Goal: Task Accomplishment & Management: Manage account settings

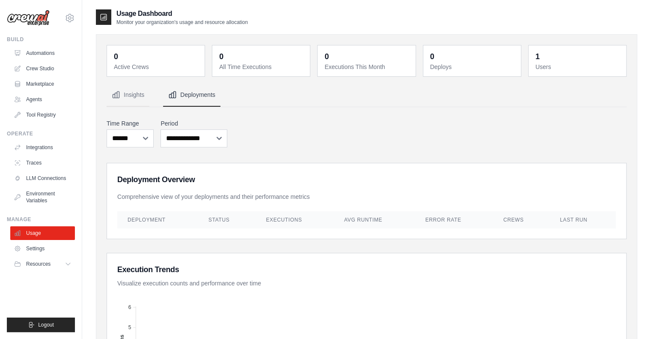
click at [24, 16] on img at bounding box center [28, 18] width 43 height 16
click at [76, 19] on div "[PERSON_NAME][EMAIL_ADDRESS][PERSON_NAME][DOMAIN_NAME] Settings Build Automatio…" at bounding box center [41, 169] width 82 height 339
click at [70, 19] on icon at bounding box center [69, 18] width 3 height 3
click at [64, 59] on link "Settings" at bounding box center [69, 57] width 75 height 15
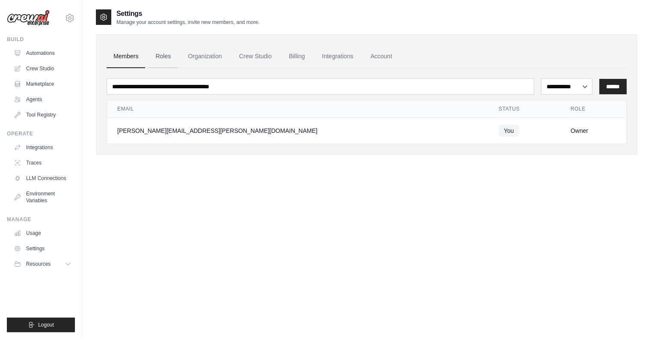
click at [164, 59] on link "Roles" at bounding box center [163, 56] width 29 height 23
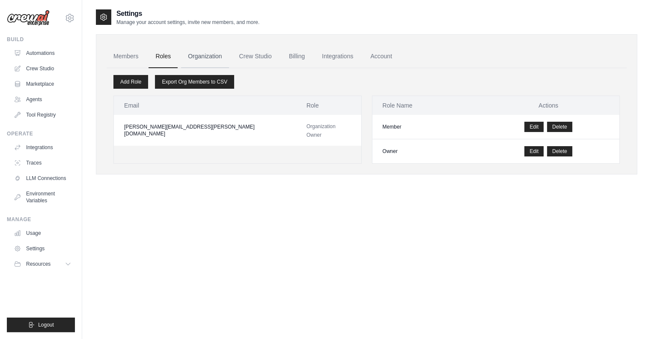
click at [214, 53] on link "Organization" at bounding box center [205, 56] width 48 height 23
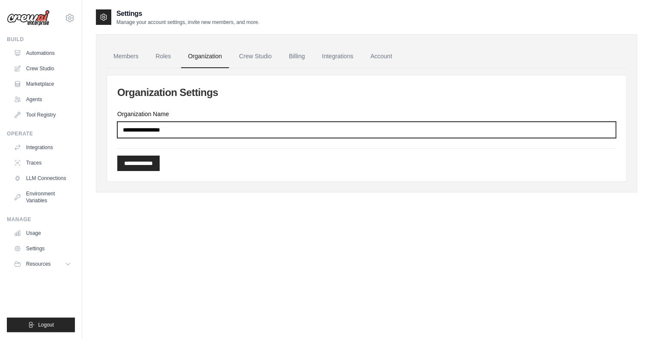
click at [234, 125] on input "Organization Name" at bounding box center [366, 130] width 499 height 16
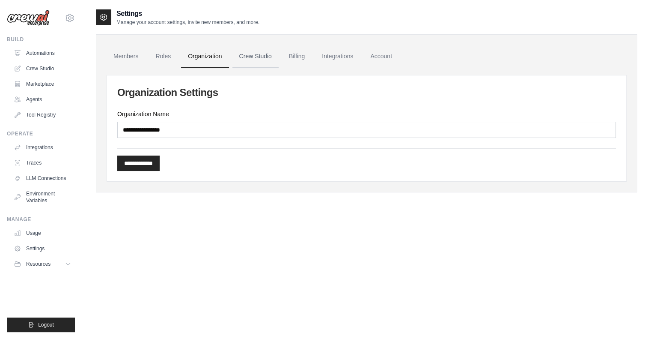
click at [253, 57] on link "Crew Studio" at bounding box center [255, 56] width 46 height 23
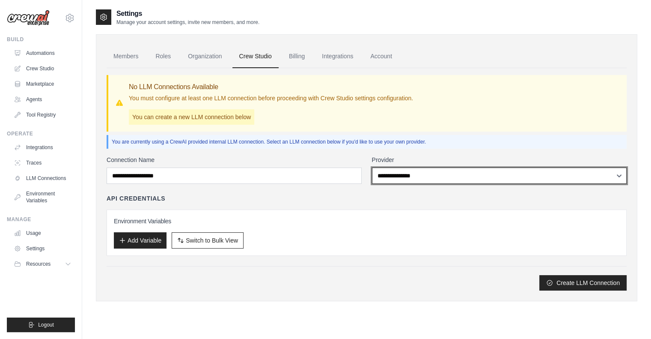
click at [390, 177] on select "**********" at bounding box center [499, 175] width 255 height 16
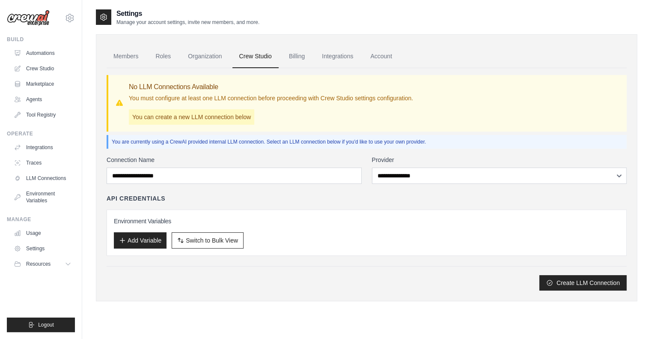
click at [300, 150] on div "**********" at bounding box center [367, 179] width 520 height 222
click at [300, 59] on link "Billing" at bounding box center [297, 56] width 30 height 23
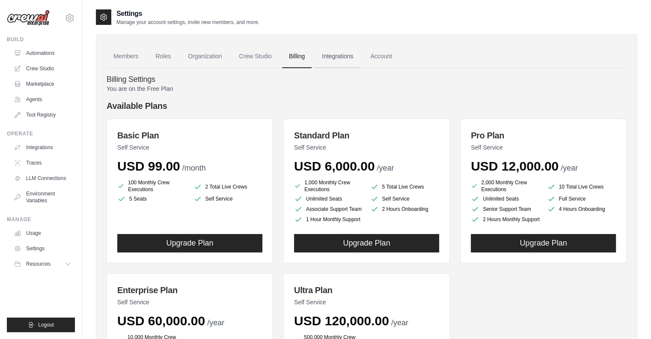
click at [343, 55] on link "Integrations" at bounding box center [337, 56] width 45 height 23
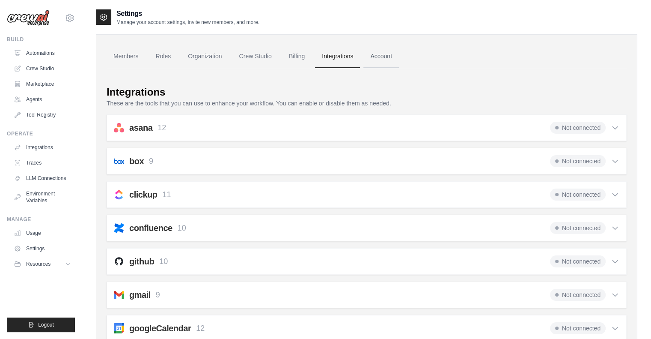
click at [382, 60] on link "Account" at bounding box center [381, 56] width 36 height 23
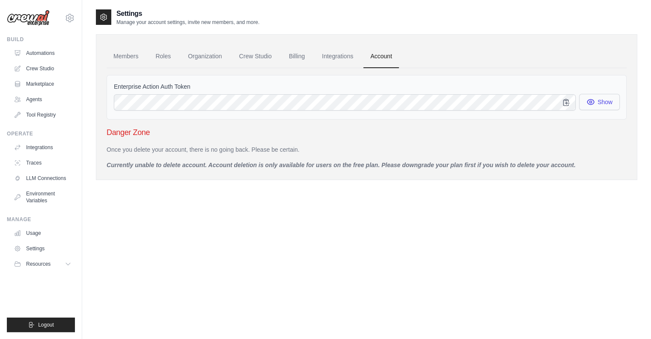
click at [591, 104] on icon "button" at bounding box center [590, 101] width 7 height 5
click at [38, 21] on img at bounding box center [28, 18] width 43 height 16
click at [27, 19] on img at bounding box center [28, 18] width 43 height 16
